Goal: Information Seeking & Learning: Learn about a topic

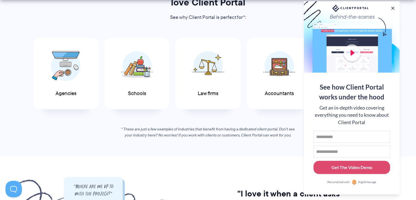
scroll to position [299, 0]
click at [394, 5] on button at bounding box center [392, 8] width 7 height 7
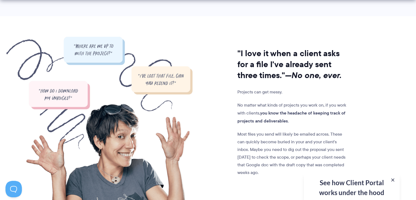
scroll to position [441, 0]
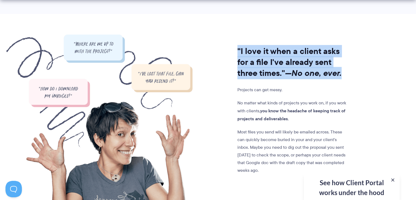
drag, startPoint x: 236, startPoint y: 40, endPoint x: 348, endPoint y: 71, distance: 115.9
click at [348, 71] on div ""I love it when a client asks for a file I've already sent three times." —No on…" at bounding box center [270, 127] width 156 height 186
click at [348, 71] on h2 ""I love it when a client asks for a file I've already sent three times." —No on…" at bounding box center [292, 62] width 111 height 33
drag, startPoint x: 348, startPoint y: 71, endPoint x: 233, endPoint y: 45, distance: 117.4
click at [233, 45] on div ""I love it when a client asks for a file I've already sent three times." —No on…" at bounding box center [270, 127] width 156 height 186
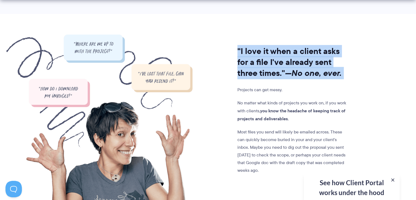
click at [233, 45] on div ""I love it when a client asks for a file I've already sent three times." —No on…" at bounding box center [270, 127] width 156 height 186
drag, startPoint x: 233, startPoint y: 45, endPoint x: 348, endPoint y: 72, distance: 117.6
click at [348, 72] on div ""I love it when a client asks for a file I've already sent three times." —No on…" at bounding box center [270, 127] width 156 height 186
click at [348, 72] on h2 ""I love it when a client asks for a file I've already sent three times." —No on…" at bounding box center [292, 62] width 111 height 33
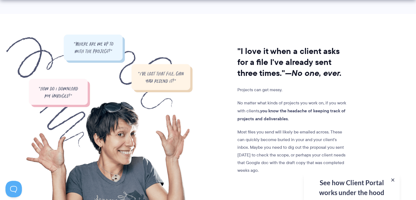
click at [348, 72] on h2 ""I love it when a client asks for a file I've already sent three times." —No on…" at bounding box center [292, 62] width 111 height 33
click at [246, 86] on p "Projects can get messy." at bounding box center [292, 90] width 111 height 8
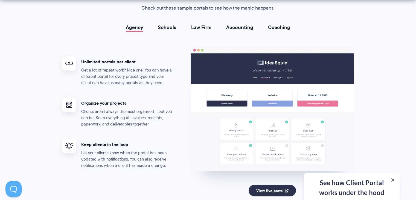
scroll to position [1014, 0]
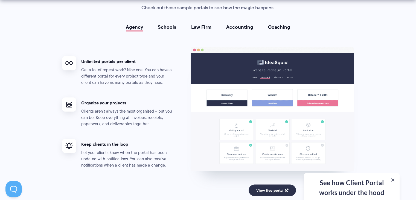
click at [173, 28] on link "Schools" at bounding box center [167, 26] width 19 height 5
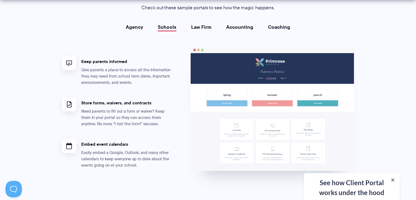
click at [198, 24] on link "Law Firm" at bounding box center [201, 26] width 20 height 5
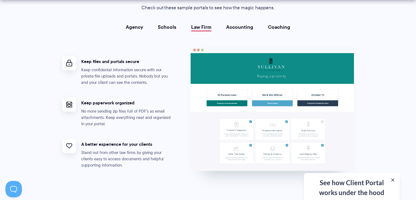
click at [237, 26] on link "Accounting" at bounding box center [239, 26] width 27 height 5
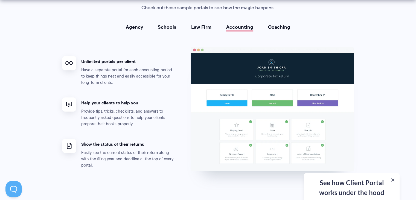
click at [283, 25] on link "Coaching" at bounding box center [279, 26] width 22 height 5
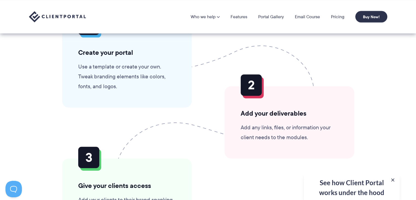
scroll to position [1228, 0]
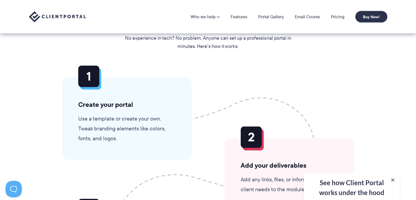
click at [96, 133] on p "Use a template or create your own. Tweak branding elements like colors, fonts, …" at bounding box center [126, 128] width 97 height 30
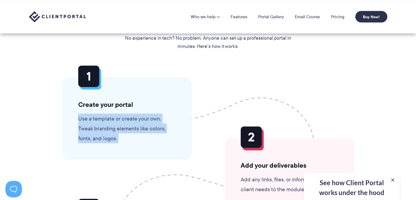
click at [96, 133] on p "Use a template or create your own. Tweak branding elements like colors, fonts, …" at bounding box center [126, 128] width 97 height 30
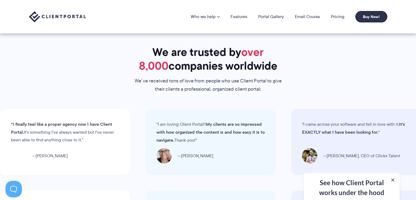
scroll to position [1538, 0]
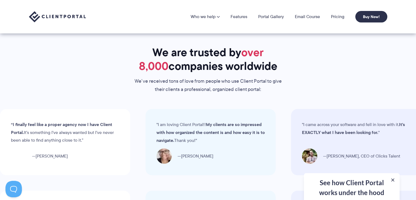
drag, startPoint x: 189, startPoint y: 63, endPoint x: 166, endPoint y: 49, distance: 27.1
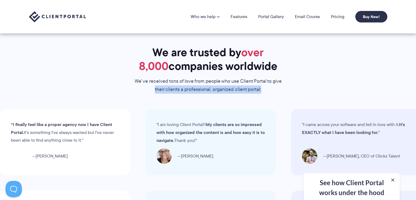
drag, startPoint x: 127, startPoint y: 85, endPoint x: 252, endPoint y: 102, distance: 126.0
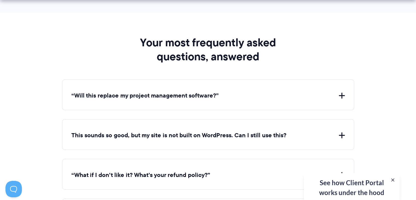
scroll to position [1928, 0]
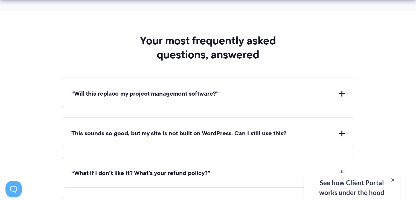
click at [214, 89] on button "“Will this replace my project management software?”" at bounding box center [207, 93] width 273 height 8
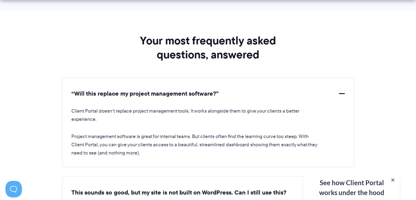
click at [214, 89] on button "“Will this replace my project management software?”" at bounding box center [207, 93] width 273 height 8
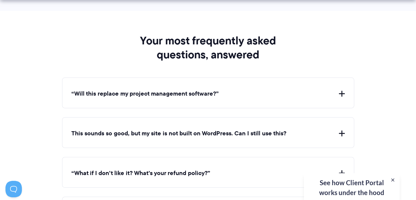
click at [214, 89] on button "“Will this replace my project management software?”" at bounding box center [207, 93] width 273 height 8
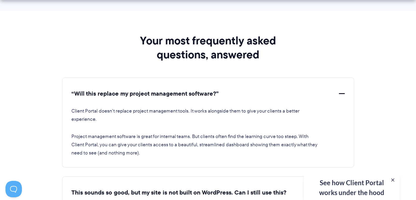
click at [154, 108] on p "Client Portal doesn't replace project management tools. It works alongside them…" at bounding box center [195, 115] width 249 height 16
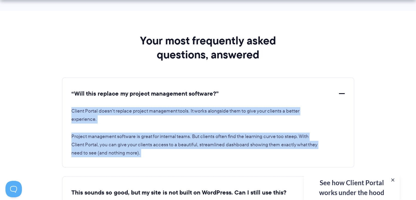
drag, startPoint x: 154, startPoint y: 108, endPoint x: 192, endPoint y: 124, distance: 41.2
click at [192, 124] on div "Client Portal doesn't replace project management tools. It works alongside them…" at bounding box center [207, 127] width 273 height 59
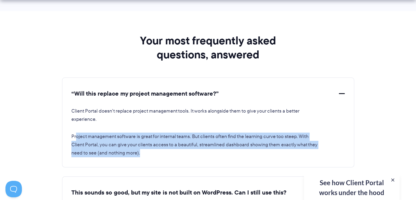
drag, startPoint x: 155, startPoint y: 148, endPoint x: 75, endPoint y: 130, distance: 81.8
click at [75, 132] on p "Project management software is great for internal teams. But clients often find…" at bounding box center [195, 144] width 249 height 25
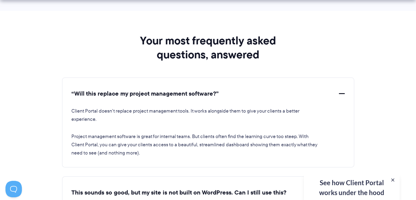
click at [118, 92] on button "“Will this replace my project management software?”" at bounding box center [207, 93] width 273 height 8
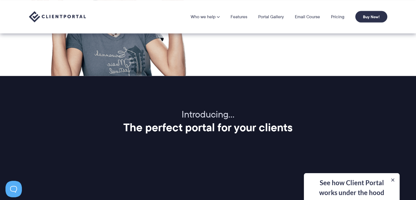
scroll to position [493, 0]
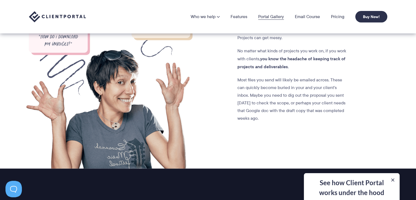
click at [266, 19] on link "Portal Gallery" at bounding box center [271, 16] width 26 height 4
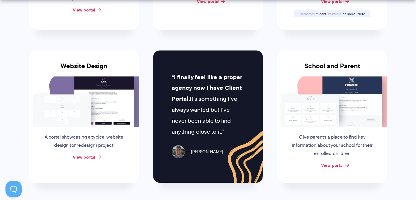
scroll to position [233, 0]
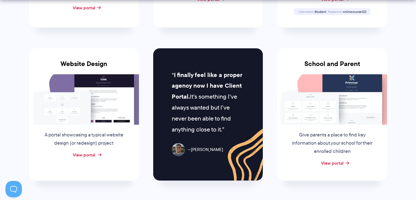
click at [89, 154] on link "View portal" at bounding box center [84, 154] width 22 height 7
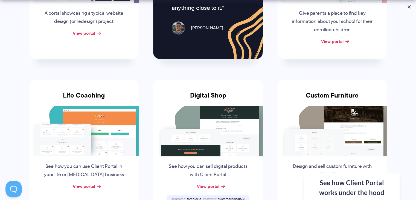
scroll to position [402, 0]
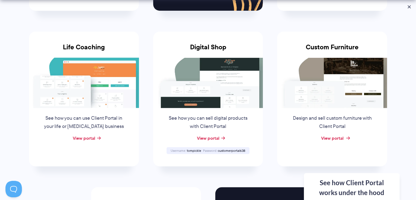
click at [335, 136] on link "View portal" at bounding box center [332, 137] width 22 height 7
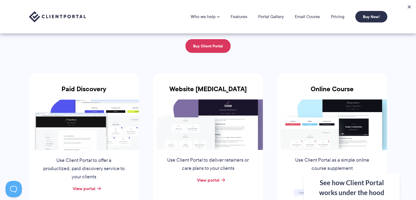
scroll to position [0, 0]
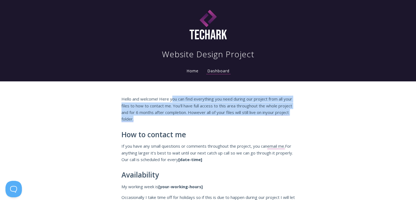
drag, startPoint x: 173, startPoint y: 96, endPoint x: 216, endPoint y: 117, distance: 48.3
click at [216, 117] on p "Hello and welcome! Here you can find everything you need during our project fro…" at bounding box center [207, 108] width 173 height 27
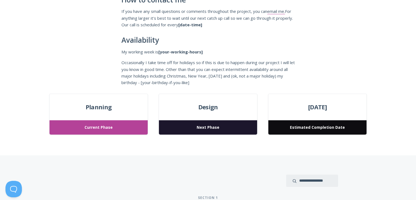
scroll to position [143, 0]
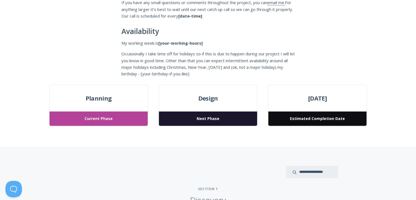
click at [136, 118] on span "Current Phase" at bounding box center [98, 118] width 98 height 14
click at [197, 114] on span "Next Phase" at bounding box center [208, 118] width 98 height 14
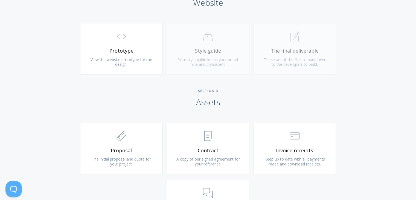
scroll to position [494, 0]
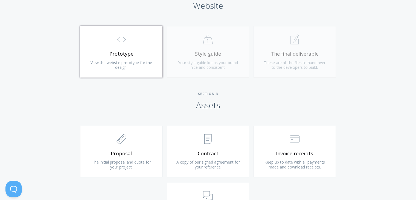
click at [112, 62] on span "View the website prototype for the design." at bounding box center [120, 65] width 61 height 10
